Goal: Task Accomplishment & Management: Use online tool/utility

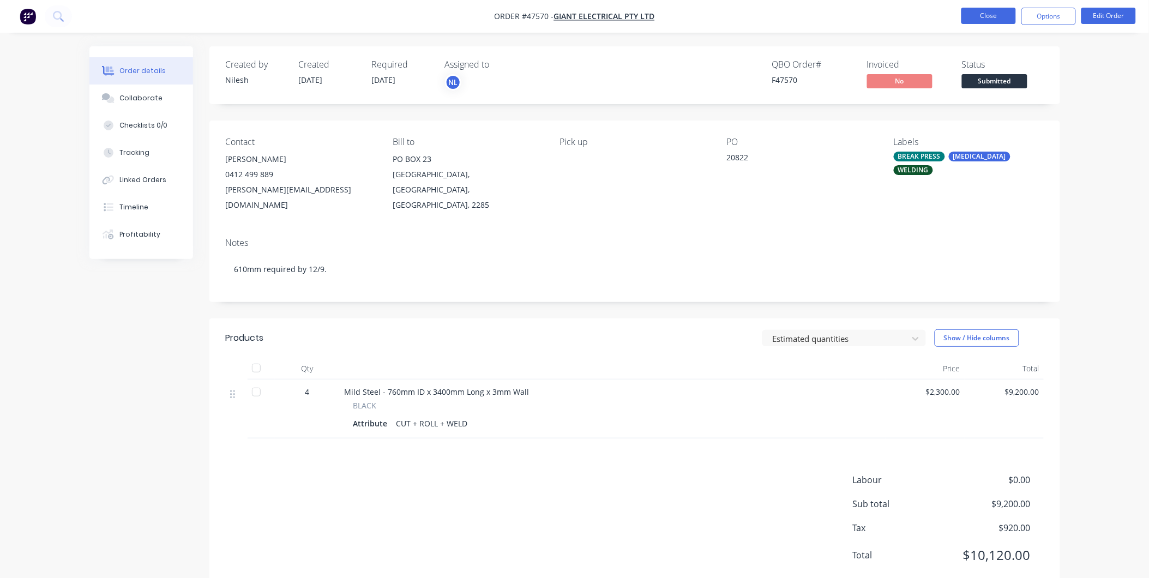
click at [987, 20] on button "Close" at bounding box center [988, 16] width 55 height 16
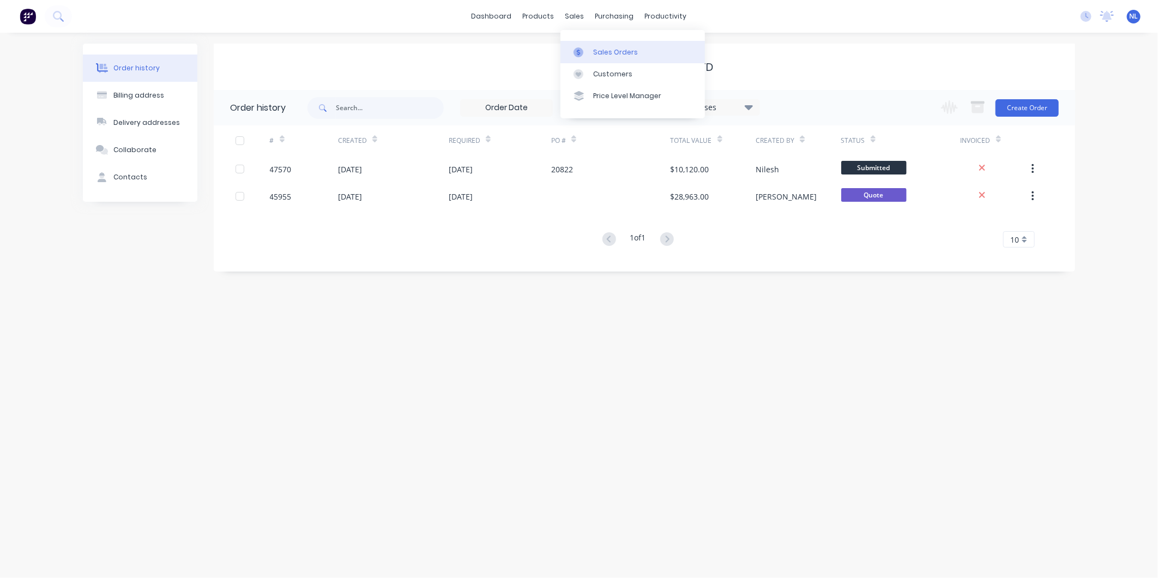
click at [586, 60] on link "Sales Orders" at bounding box center [632, 52] width 144 height 22
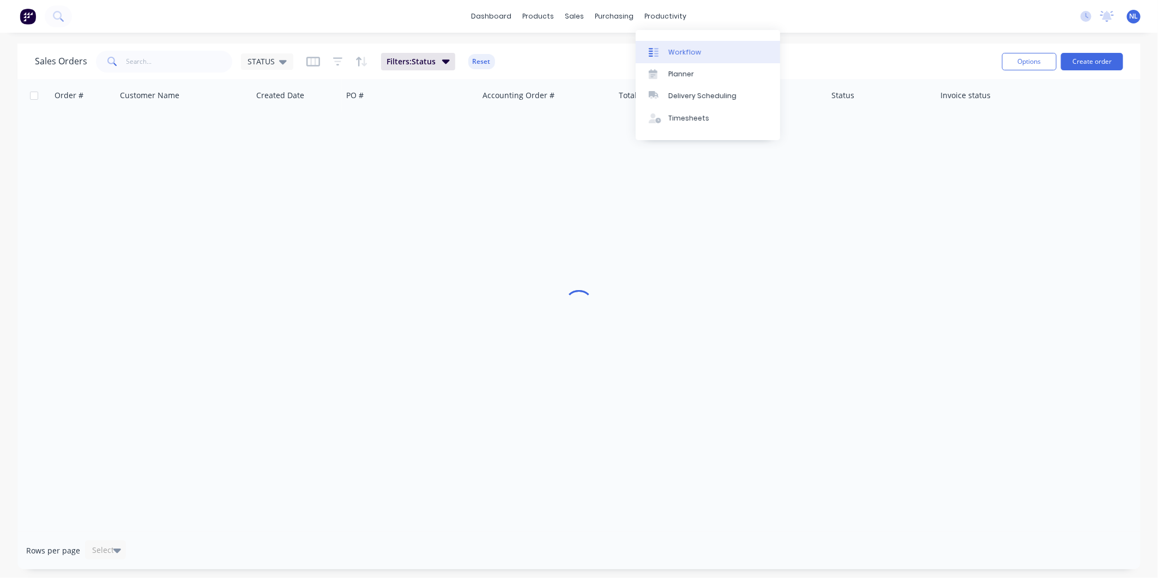
click at [679, 49] on div "Workflow" at bounding box center [684, 52] width 33 height 10
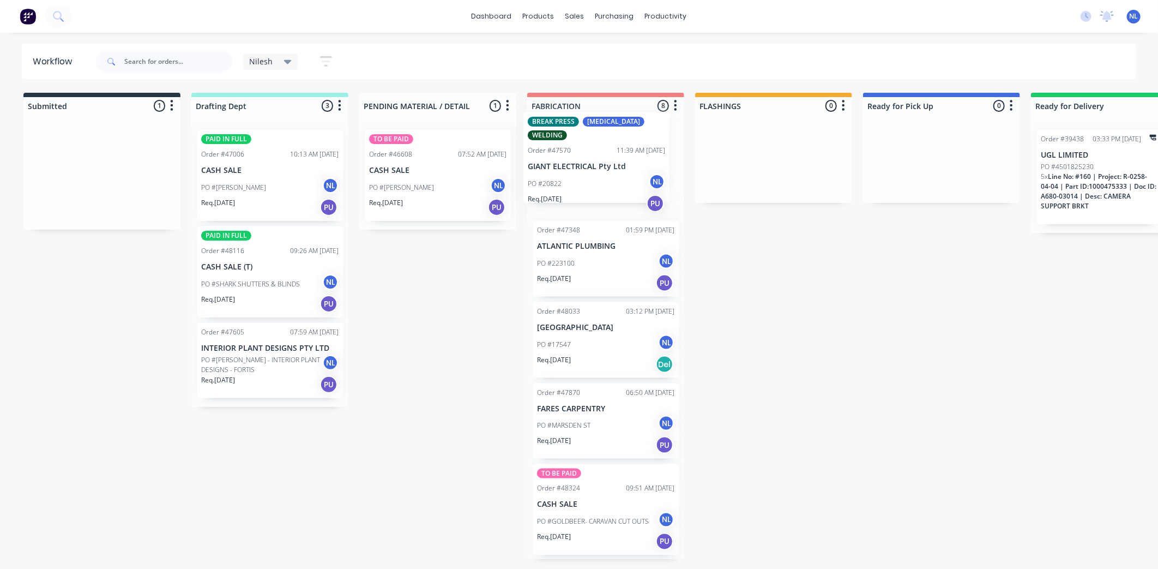
drag, startPoint x: 66, startPoint y: 200, endPoint x: 576, endPoint y: 182, distance: 510.6
click at [576, 182] on div "Submitted 1 Sort By Created date Required date Order number Customer name Most …" at bounding box center [901, 326] width 1818 height 466
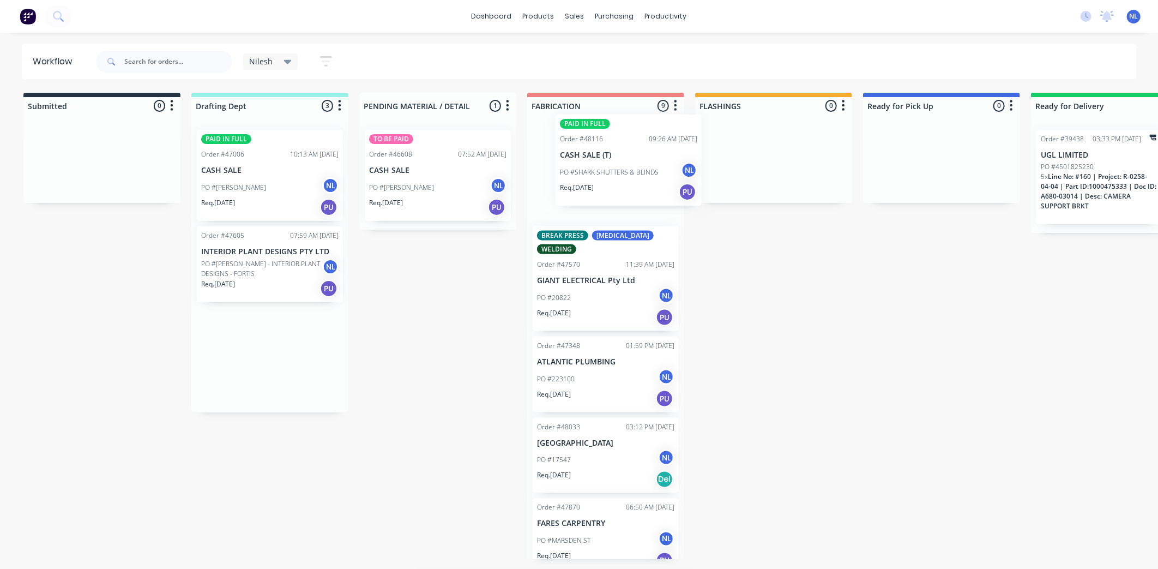
drag, startPoint x: 266, startPoint y: 297, endPoint x: 620, endPoint y: 189, distance: 370.1
click at [623, 187] on div "Submitted 0 Sort By Created date Required date Order number Customer name Most …" at bounding box center [901, 326] width 1818 height 466
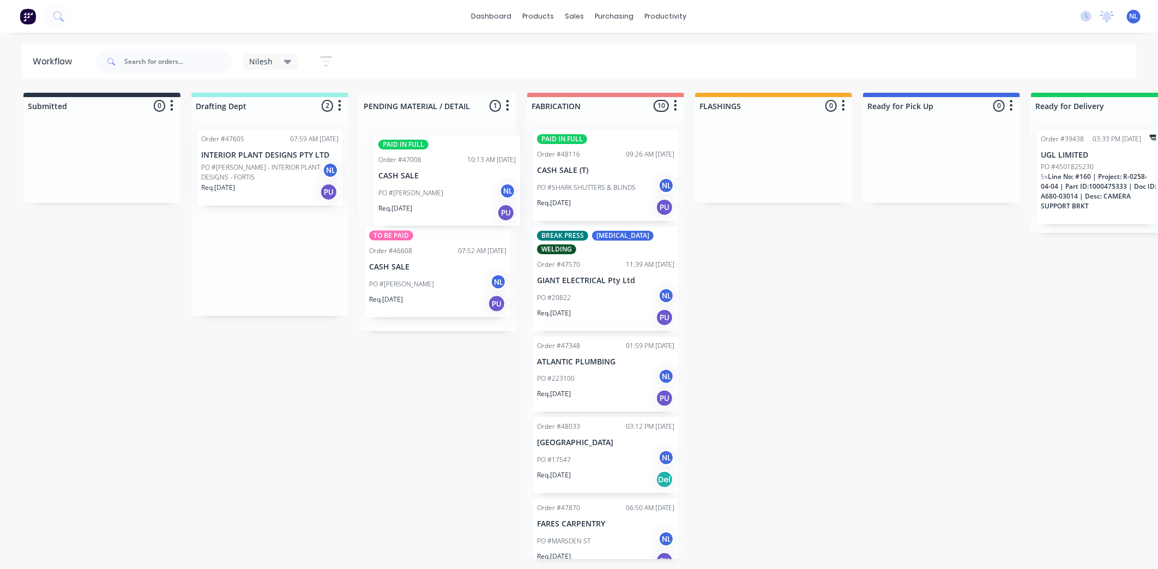
drag, startPoint x: 264, startPoint y: 202, endPoint x: 445, endPoint y: 205, distance: 181.0
click at [445, 205] on div "Submitted 0 Sort By Created date Required date Order number Customer name Most …" at bounding box center [901, 326] width 1818 height 466
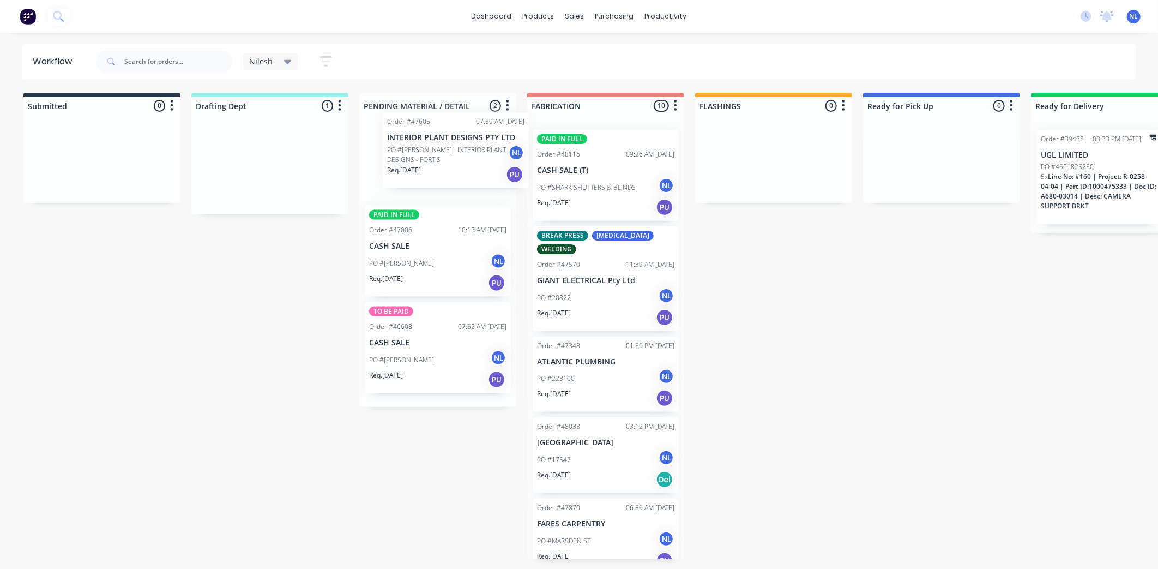
drag, startPoint x: 274, startPoint y: 200, endPoint x: 477, endPoint y: 186, distance: 202.7
click at [477, 186] on div "Submitted 0 Sort By Created date Required date Order number Customer name Most …" at bounding box center [901, 326] width 1818 height 466
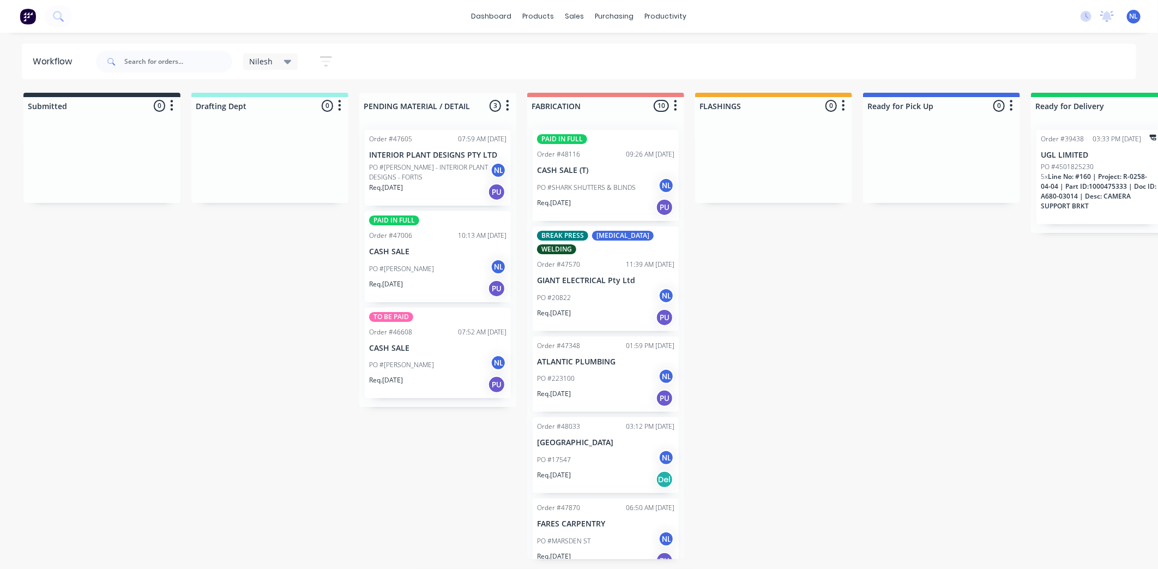
click at [420, 187] on div "Req. [DATE] PU" at bounding box center [437, 192] width 137 height 19
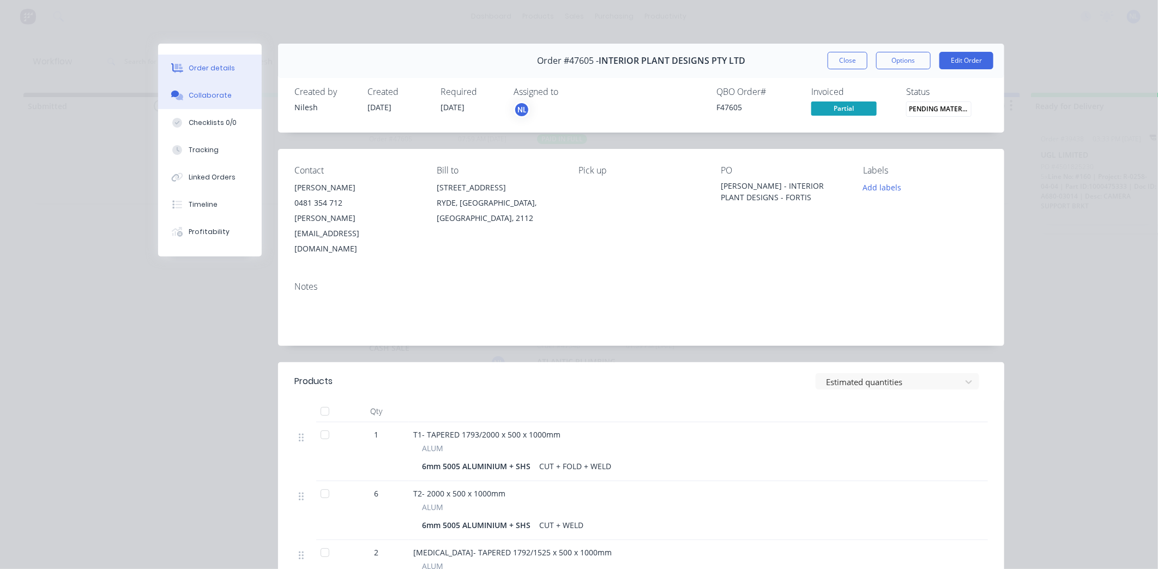
click at [208, 100] on div "Collaborate" at bounding box center [210, 96] width 43 height 10
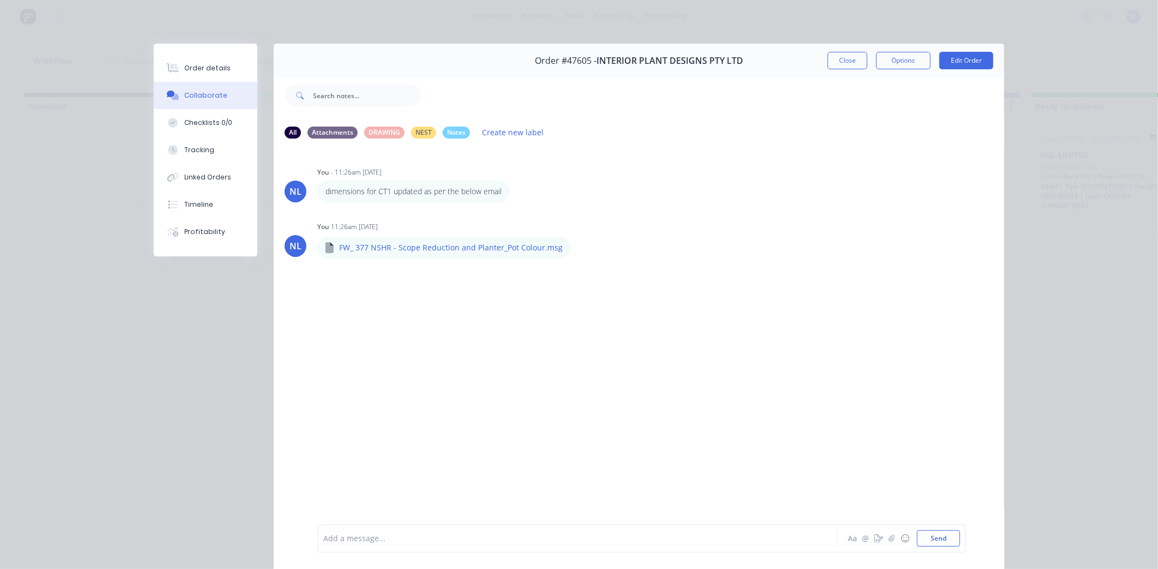
click at [442, 546] on div "Add a message..." at bounding box center [562, 538] width 478 height 16
click at [852, 52] on button "Close" at bounding box center [848, 60] width 40 height 17
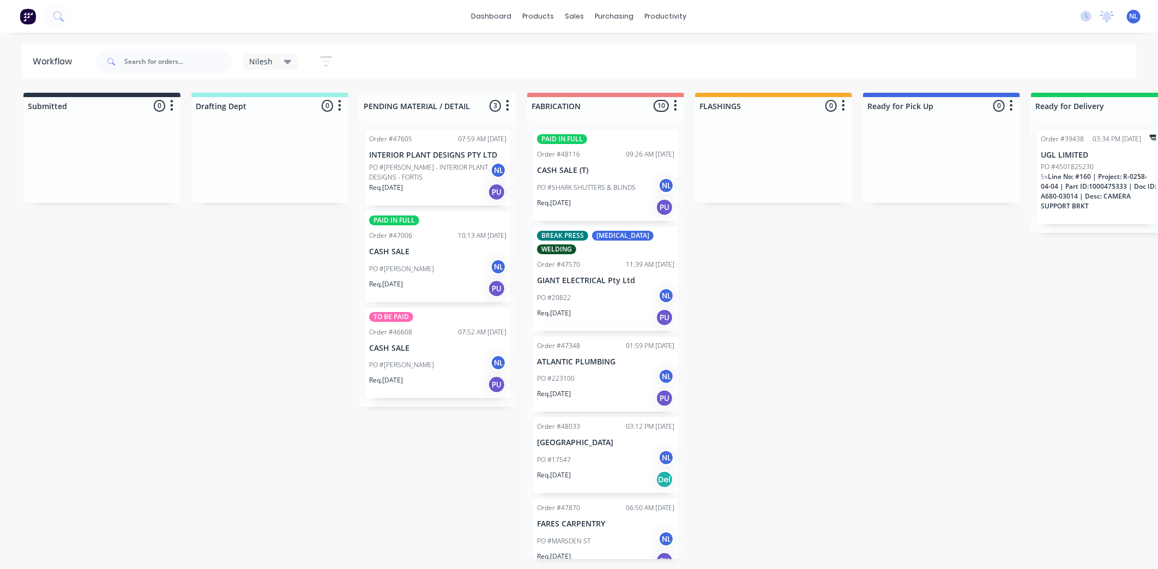
click at [432, 290] on div "Req. [DATE] PU" at bounding box center [437, 288] width 137 height 19
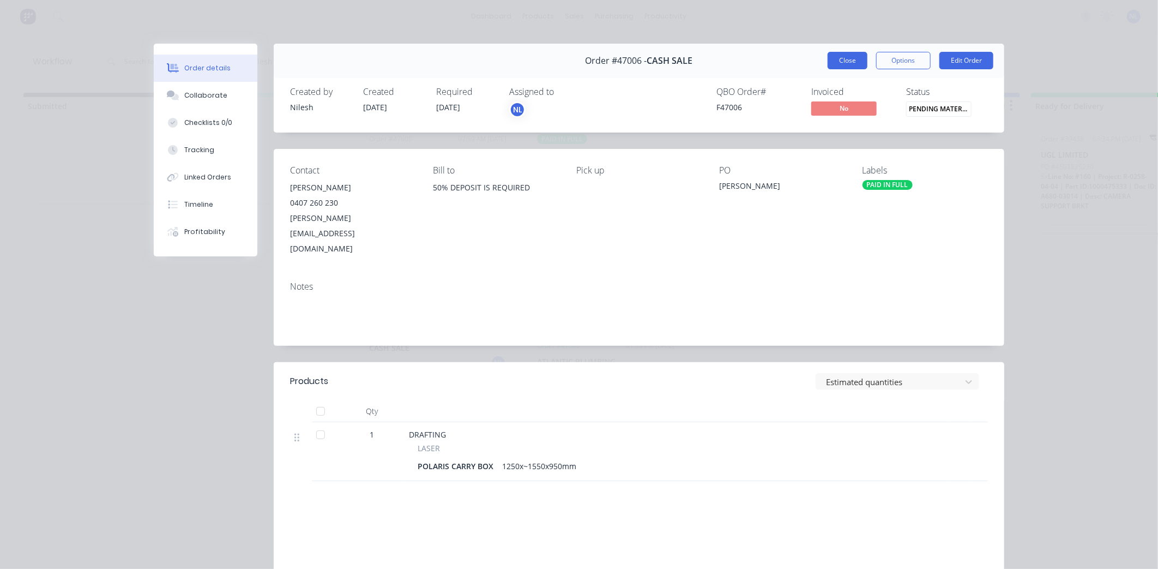
click at [842, 53] on button "Close" at bounding box center [848, 60] width 40 height 17
